Goal: Communication & Community: Answer question/provide support

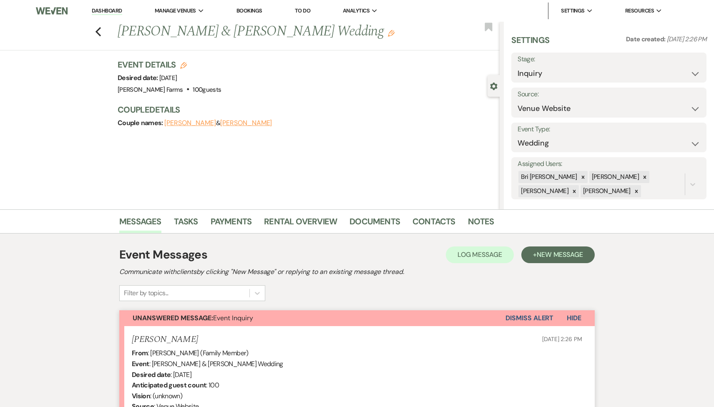
select select "2135"
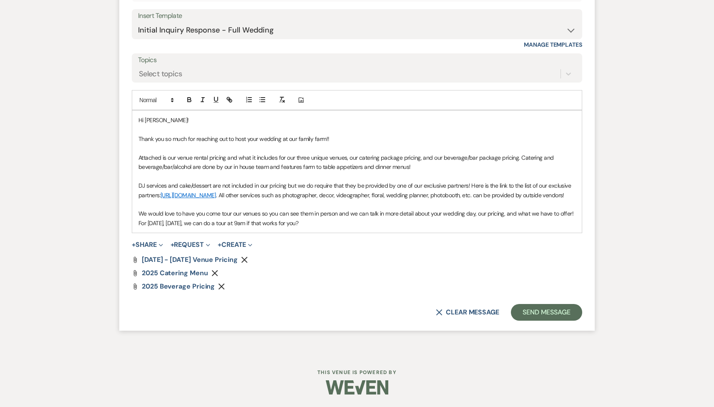
click at [269, 224] on p "We would love to have you come tour our venues so you can see them in person an…" at bounding box center [356, 218] width 437 height 19
drag, startPoint x: 405, startPoint y: 224, endPoint x: 349, endPoint y: 222, distance: 55.9
click at [349, 223] on p "We would love to have you come tour our venues so you can see them in person an…" at bounding box center [356, 218] width 437 height 19
click at [533, 304] on button "Send Message" at bounding box center [546, 312] width 71 height 17
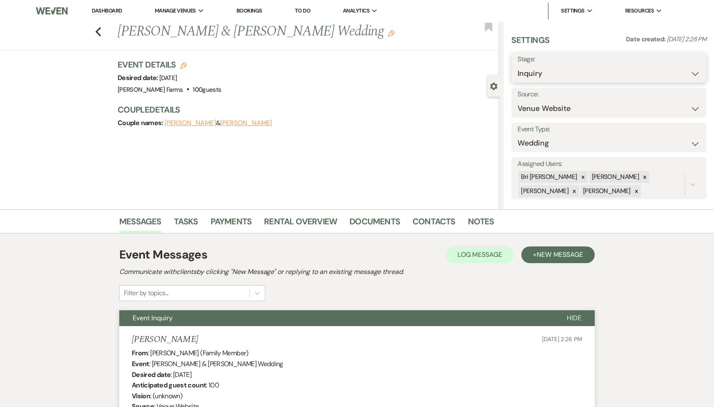
click at [574, 73] on select "Inquiry Follow Up Tour Requested Tour Confirmed Toured Proposal Sent Booked Lost" at bounding box center [609, 73] width 183 height 16
select select "2"
click at [518, 65] on select "Inquiry Follow Up Tour Requested Tour Confirmed Toured Proposal Sent Booked Lost" at bounding box center [609, 73] width 183 height 16
click at [677, 70] on button "Save" at bounding box center [685, 67] width 41 height 17
click at [577, 189] on icon at bounding box center [574, 192] width 6 height 6
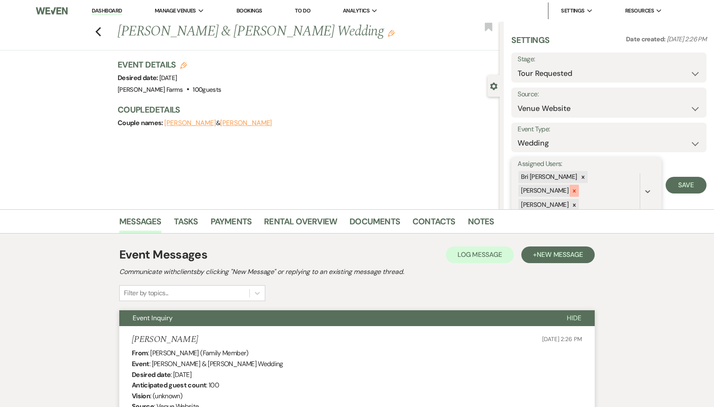
click at [579, 185] on div at bounding box center [574, 191] width 9 height 12
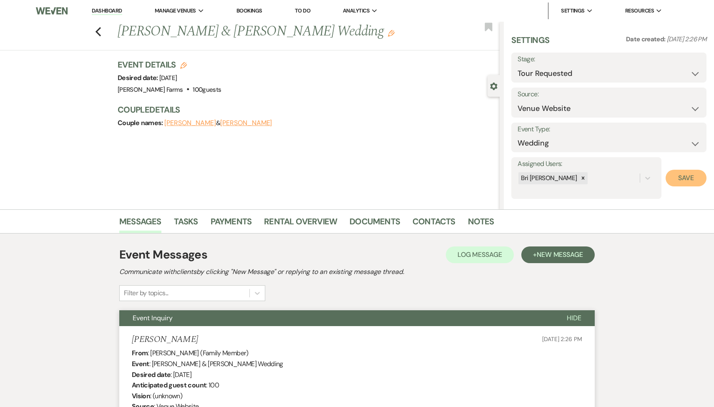
click at [673, 183] on button "Save" at bounding box center [686, 178] width 41 height 17
